Goal: Obtain resource: Obtain resource

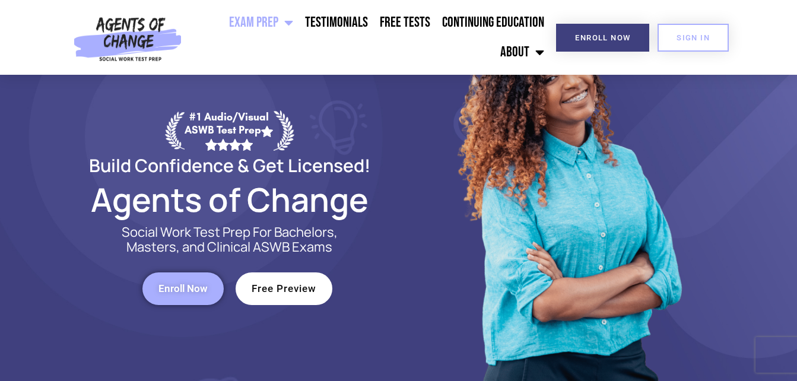
scroll to position [79, 0]
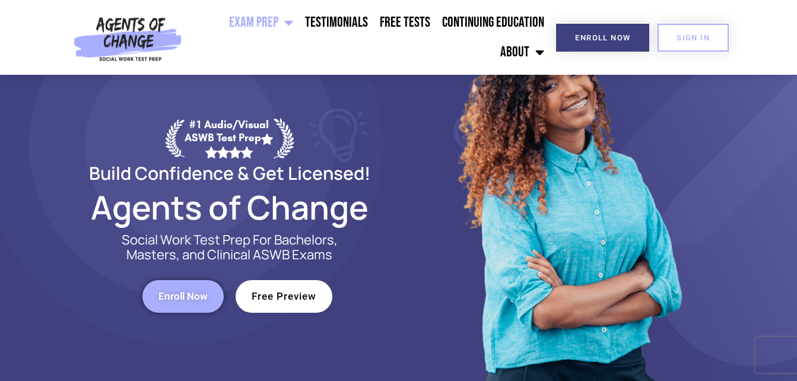
click at [294, 293] on span "Free Preview" at bounding box center [283, 296] width 65 height 10
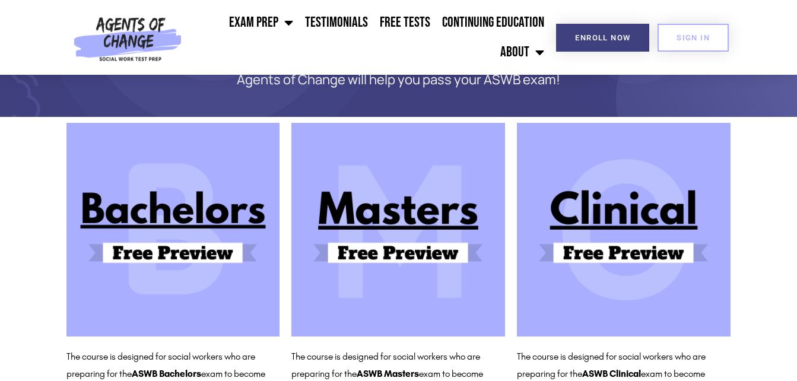
scroll to position [126, 0]
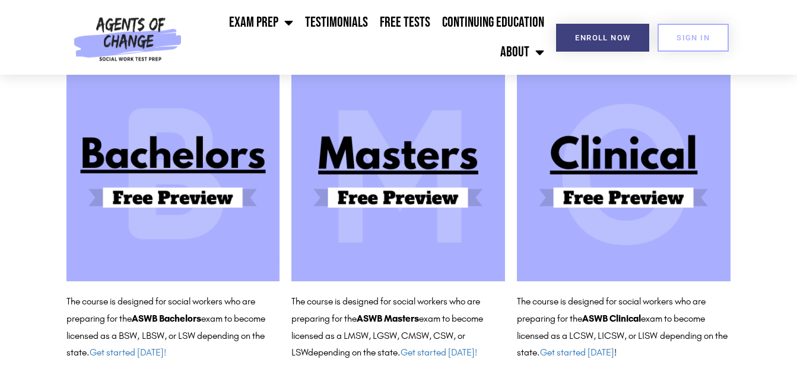
click at [406, 192] on img at bounding box center [398, 175] width 214 height 214
